Goal: Task Accomplishment & Management: Manage account settings

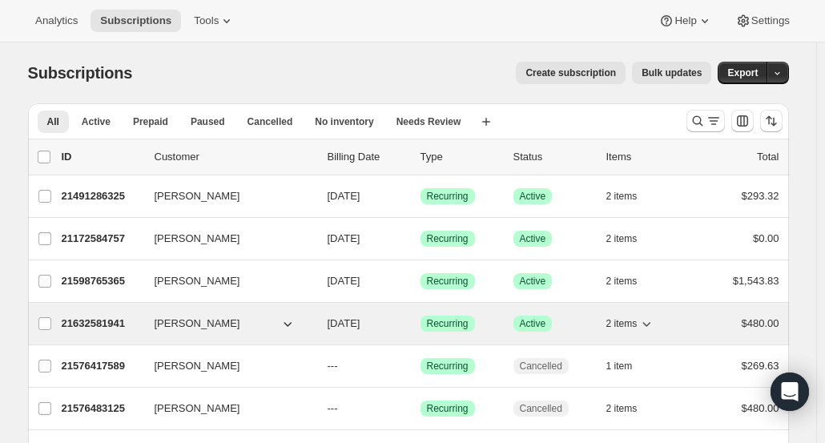
click at [231, 316] on button "[PERSON_NAME]" at bounding box center [225, 324] width 160 height 26
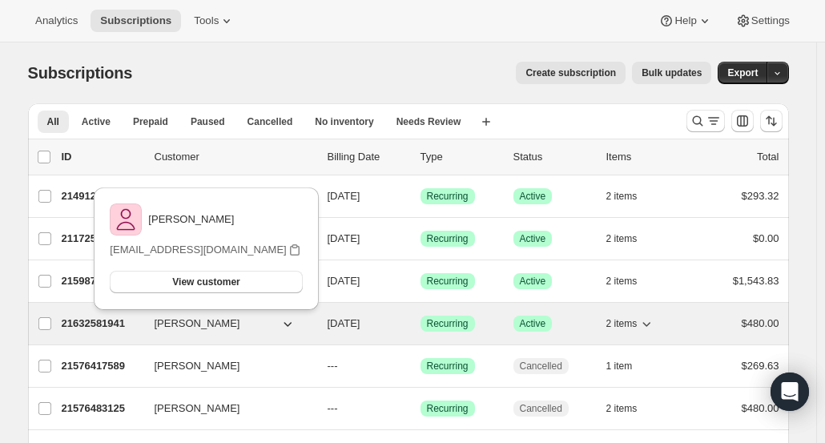
click at [313, 323] on div "[PERSON_NAME]" at bounding box center [235, 324] width 160 height 16
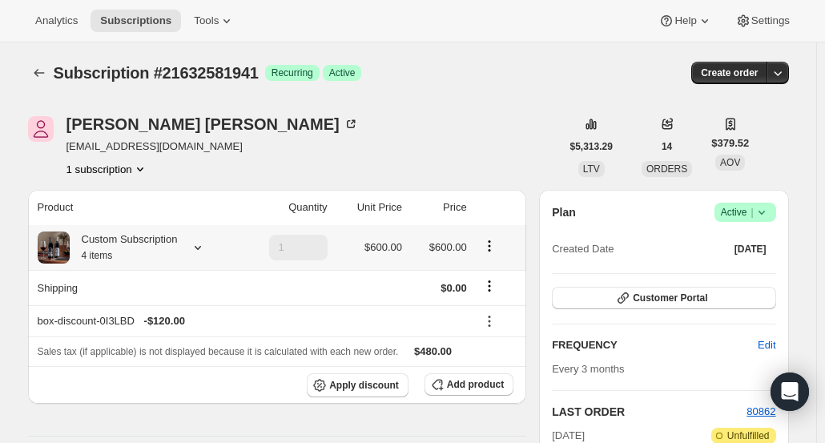
click at [205, 244] on icon at bounding box center [198, 247] width 16 height 16
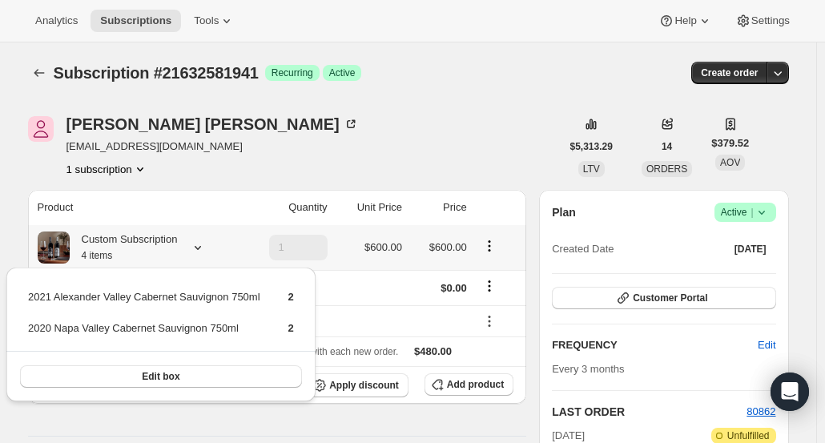
click at [205, 244] on icon at bounding box center [198, 247] width 16 height 16
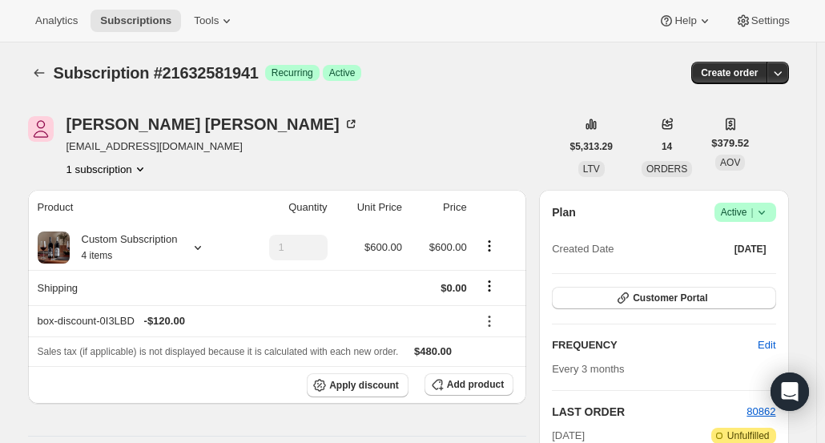
click at [381, 131] on div "[PERSON_NAME] [EMAIL_ADDRESS][DOMAIN_NAME] 1 subscription" at bounding box center [294, 146] width 533 height 61
click at [477, 123] on div "[PERSON_NAME] [EMAIL_ADDRESS][DOMAIN_NAME] 1 subscription" at bounding box center [294, 146] width 533 height 61
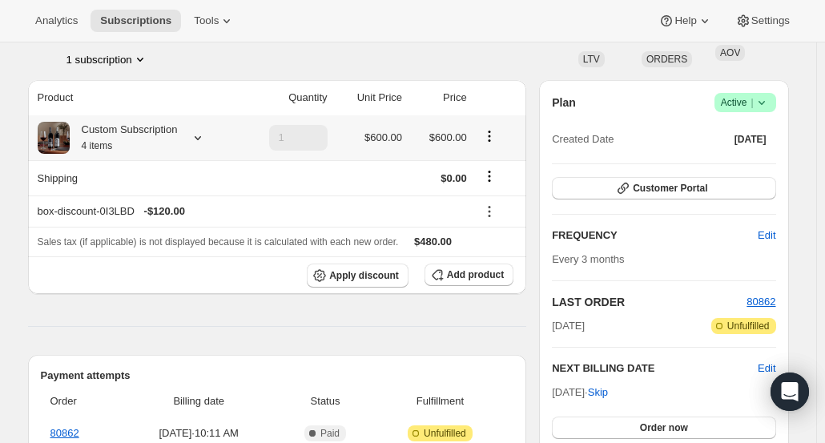
scroll to position [103, 0]
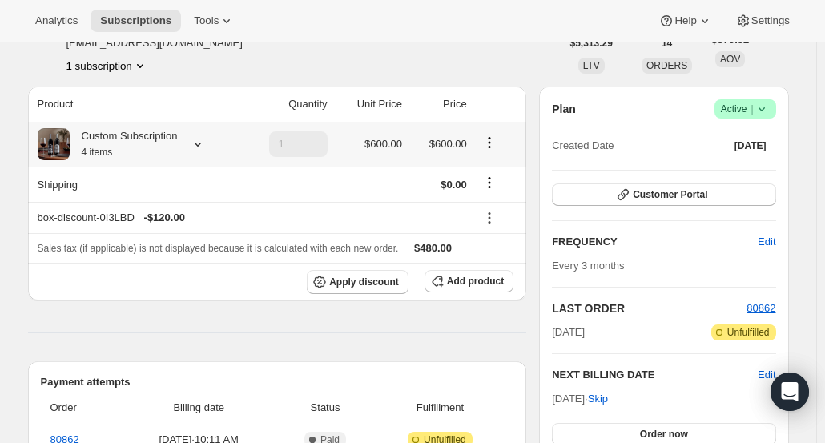
click at [201, 146] on icon at bounding box center [198, 145] width 6 height 4
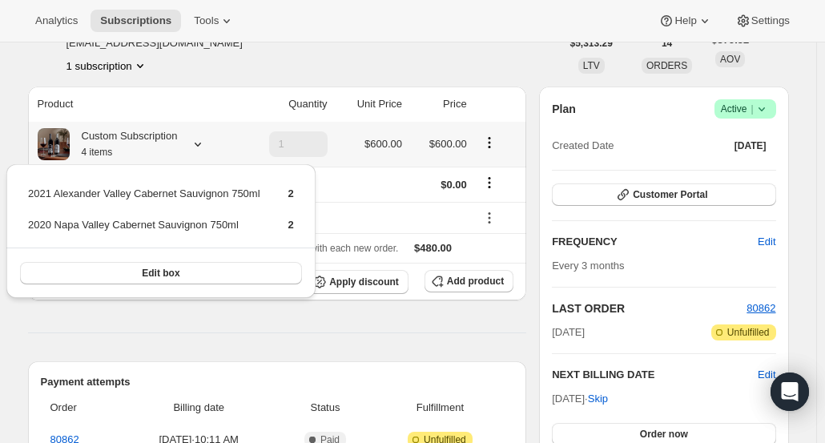
click at [201, 146] on icon at bounding box center [198, 145] width 6 height 4
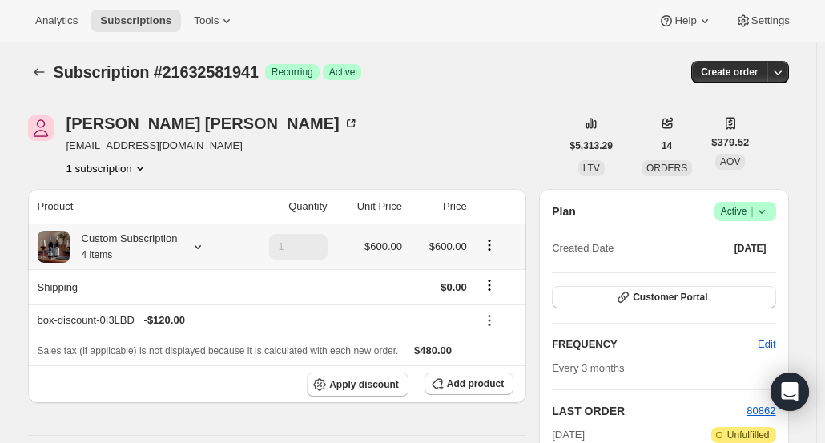
scroll to position [0, 0]
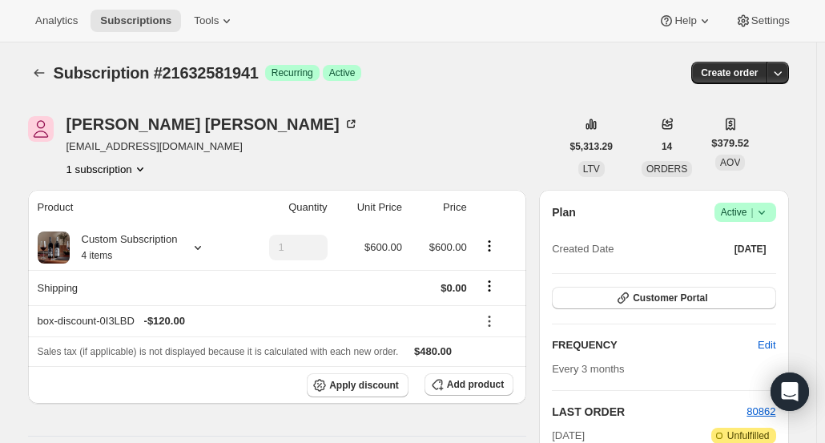
click at [134, 163] on button "1 subscription" at bounding box center [107, 169] width 82 height 16
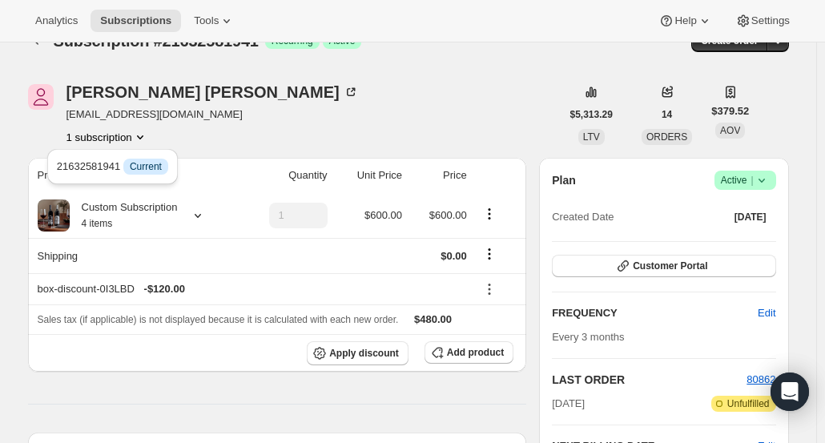
scroll to position [33, 0]
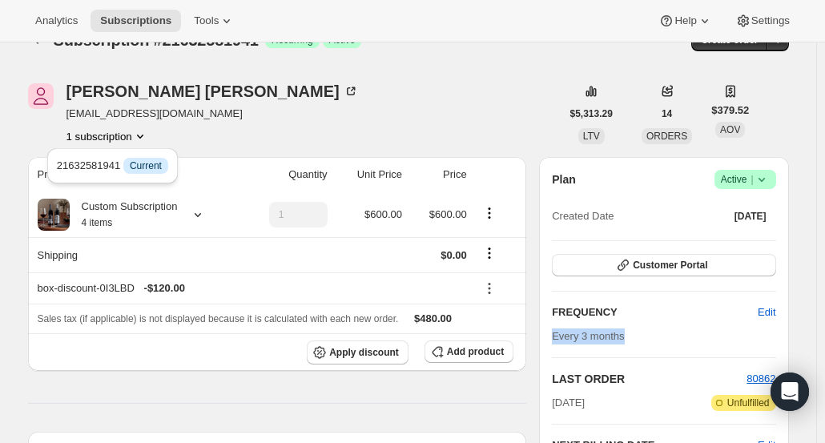
drag, startPoint x: 642, startPoint y: 333, endPoint x: 544, endPoint y: 339, distance: 98.7
click at [544, 339] on div "Plan Success Active | Created Date [DATE] Customer Portal FREQUENCY Edit Every …" at bounding box center [663, 364] width 249 height 414
click at [202, 222] on icon at bounding box center [198, 215] width 16 height 16
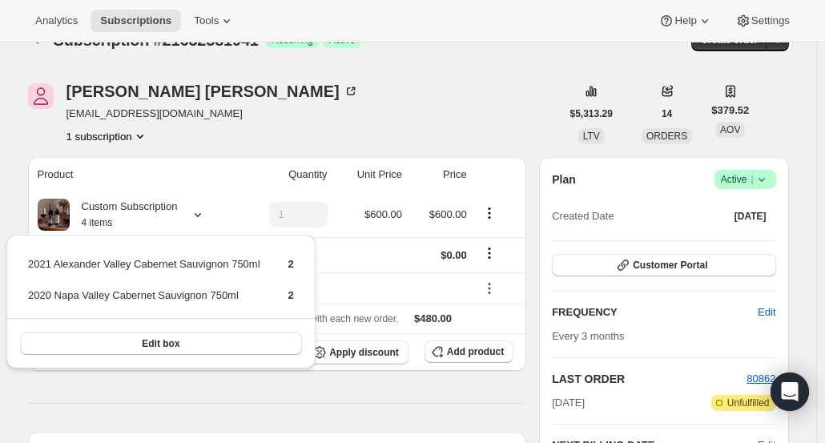
click at [292, 132] on div "[PERSON_NAME] [EMAIL_ADDRESS][DOMAIN_NAME] 1 subscription" at bounding box center [294, 113] width 533 height 61
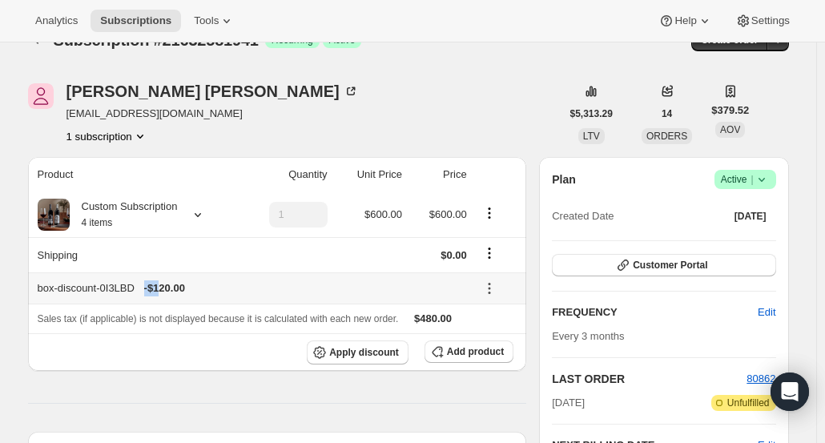
drag, startPoint x: 160, startPoint y: 286, endPoint x: 191, endPoint y: 286, distance: 30.4
click at [191, 286] on div "box-discount-0I3LBD - $120.00" at bounding box center [252, 288] width 429 height 16
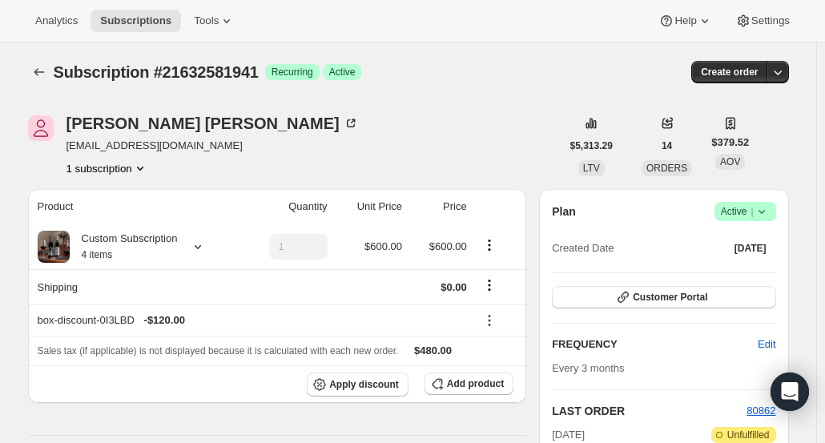
scroll to position [0, 0]
click at [47, 76] on icon "Subscriptions" at bounding box center [39, 73] width 16 height 16
